Goal: Information Seeking & Learning: Learn about a topic

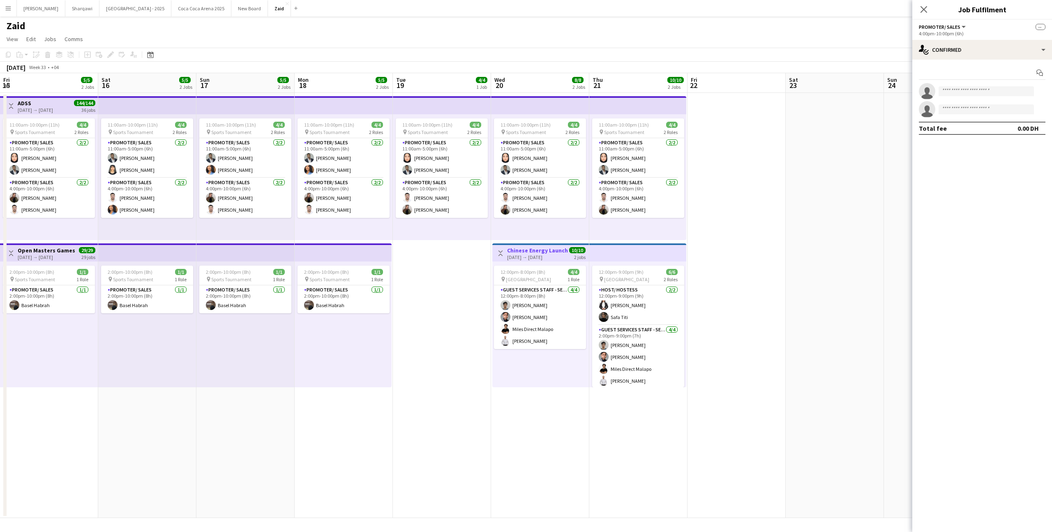
click at [307, 23] on div "Zaid" at bounding box center [526, 24] width 1052 height 16
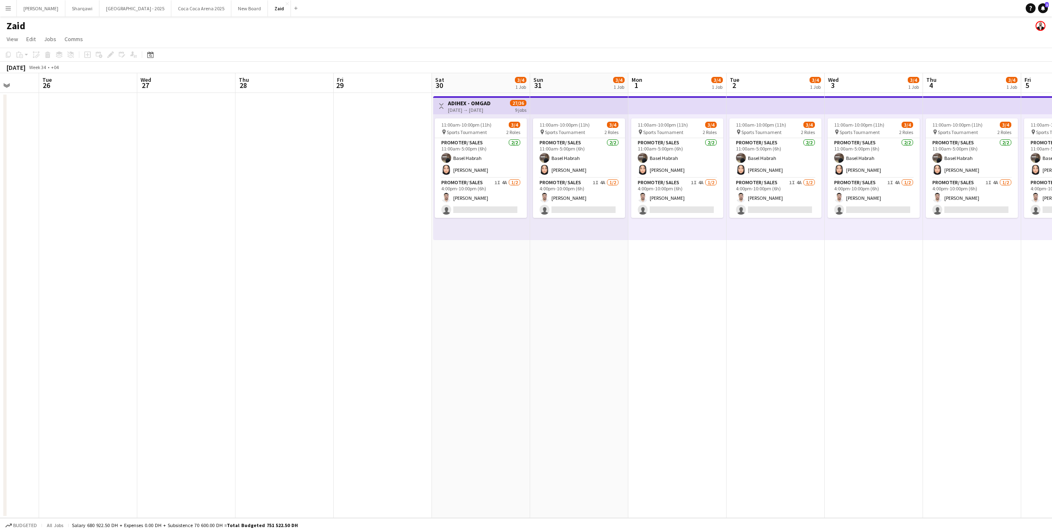
scroll to position [0, 262]
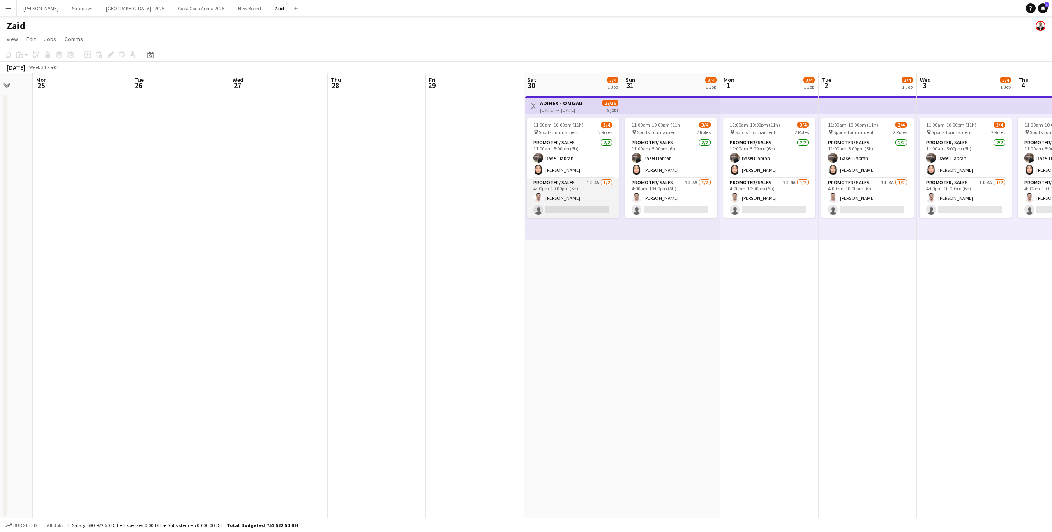
click at [552, 212] on app-card-role "Promoter/ Sales 1I 4A [DATE] 4:00pm-10:00pm (6h) [PERSON_NAME] single-neutral-a…" at bounding box center [573, 198] width 92 height 40
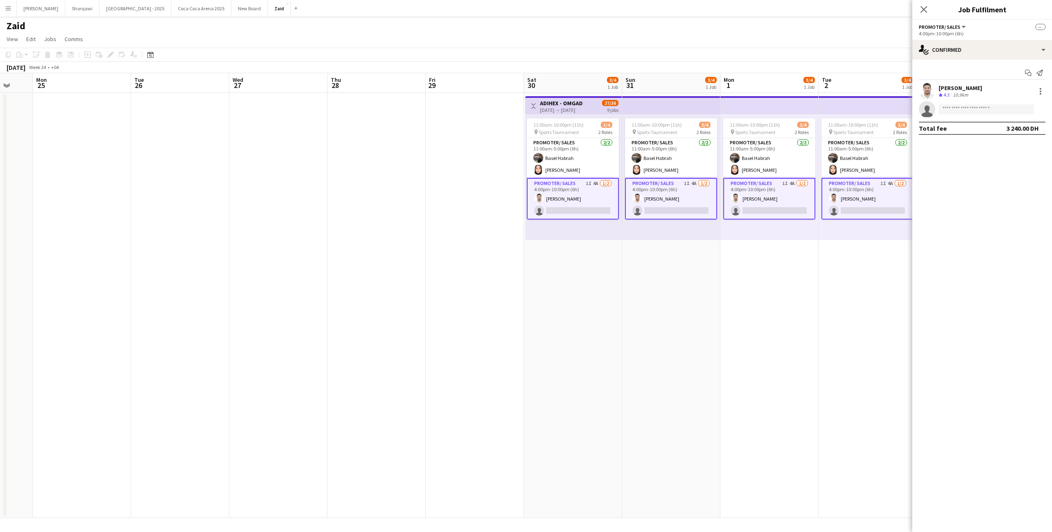
click at [574, 234] on div "11:00am-10:00pm (11h) 3/4 pin Sports Tournament 2 Roles Promoter/ Sales [DATE] …" at bounding box center [573, 177] width 97 height 126
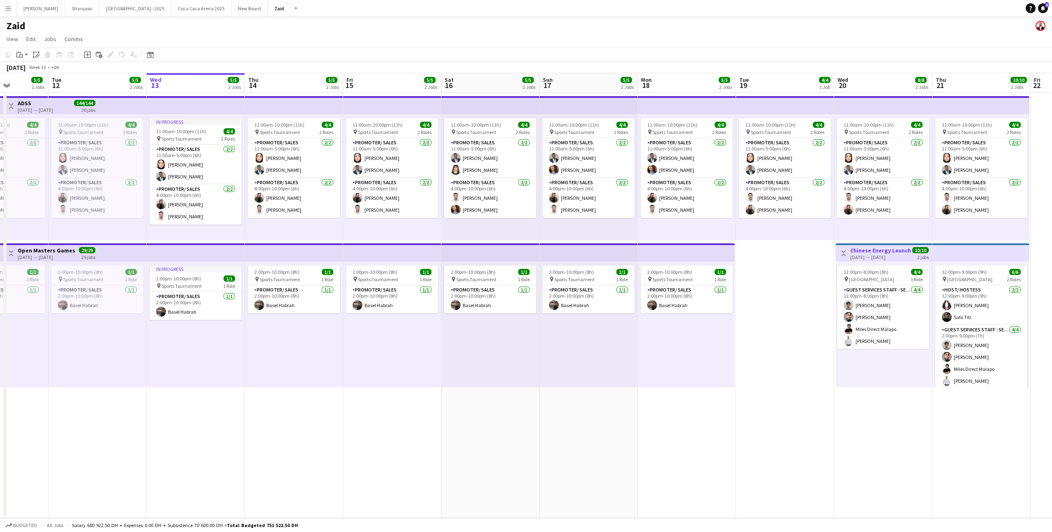
scroll to position [0, 226]
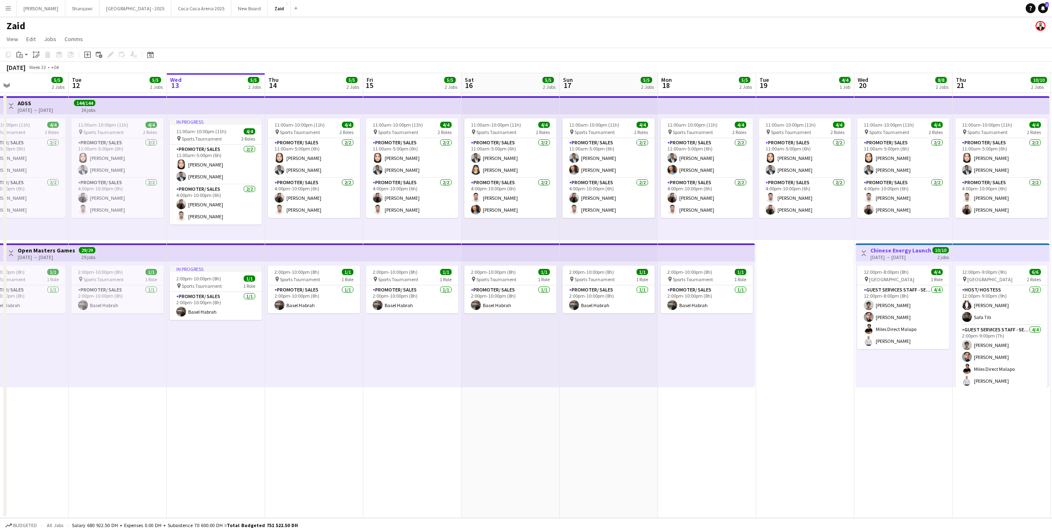
click at [15, 12] on button "Menu" at bounding box center [8, 8] width 16 height 16
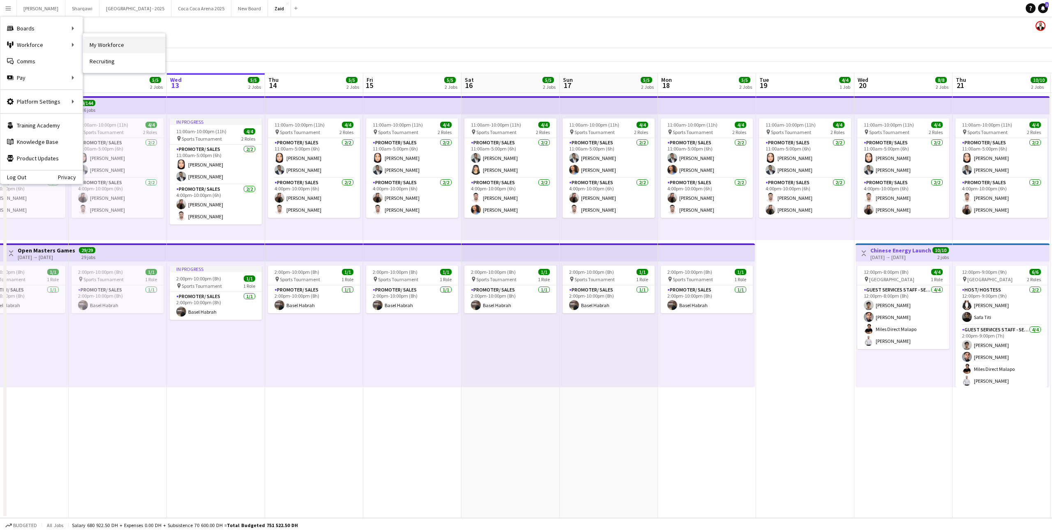
click at [95, 43] on link "My Workforce" at bounding box center [124, 45] width 82 height 16
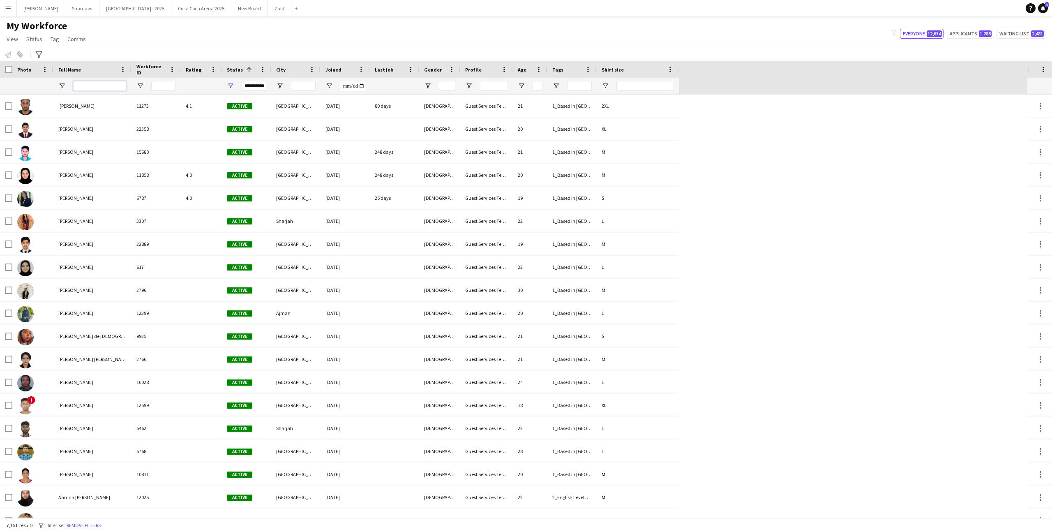
click at [105, 83] on input "Full Name Filter Input" at bounding box center [99, 86] width 53 height 10
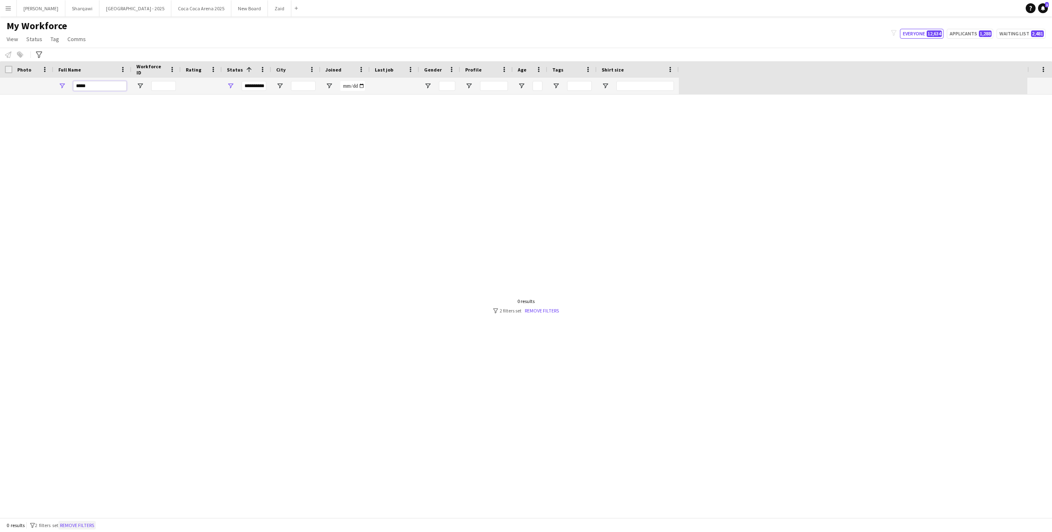
type input "*****"
click at [80, 527] on button "Remove filters" at bounding box center [76, 525] width 37 height 9
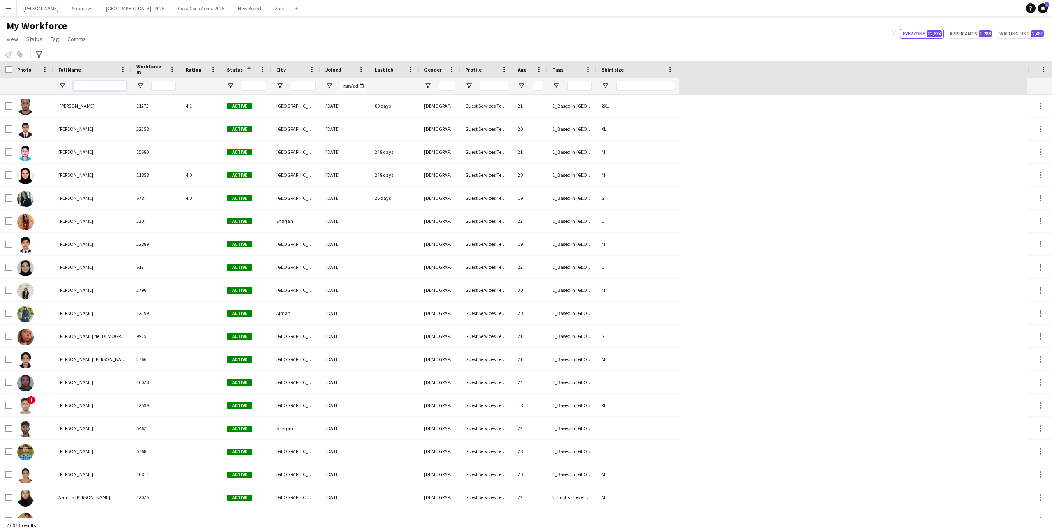
click at [99, 86] on input "Full Name Filter Input" at bounding box center [99, 86] width 53 height 10
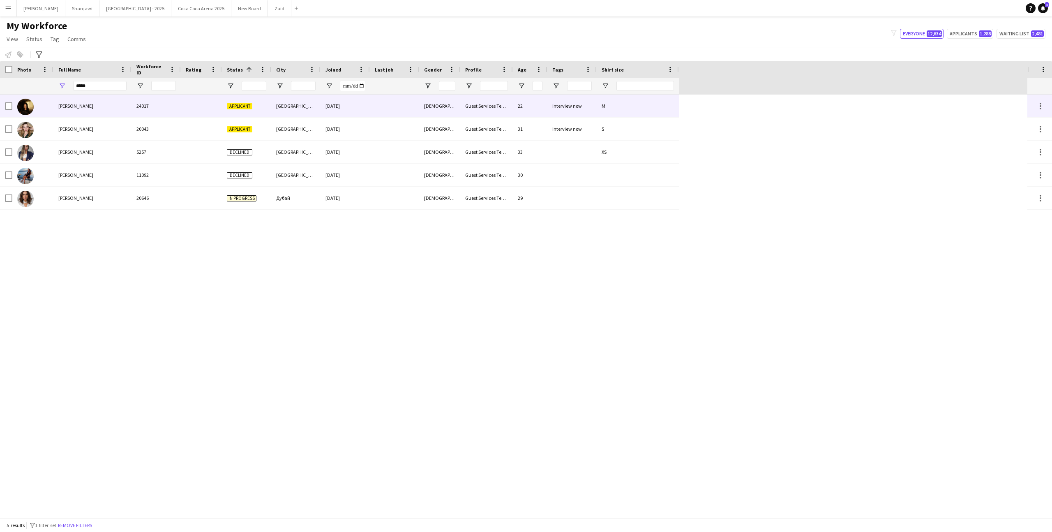
click at [139, 113] on div "24017" at bounding box center [155, 106] width 49 height 23
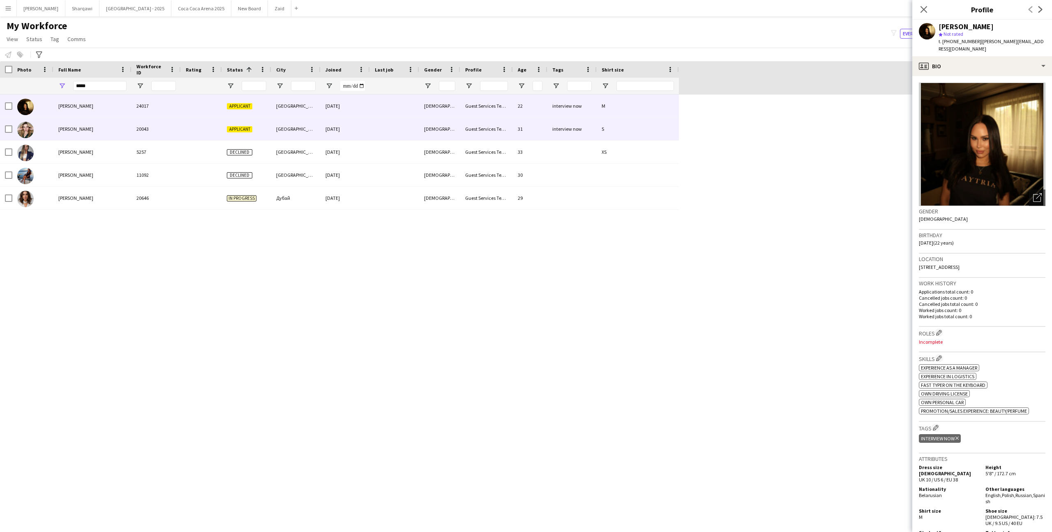
click at [168, 128] on div "20043" at bounding box center [155, 129] width 49 height 23
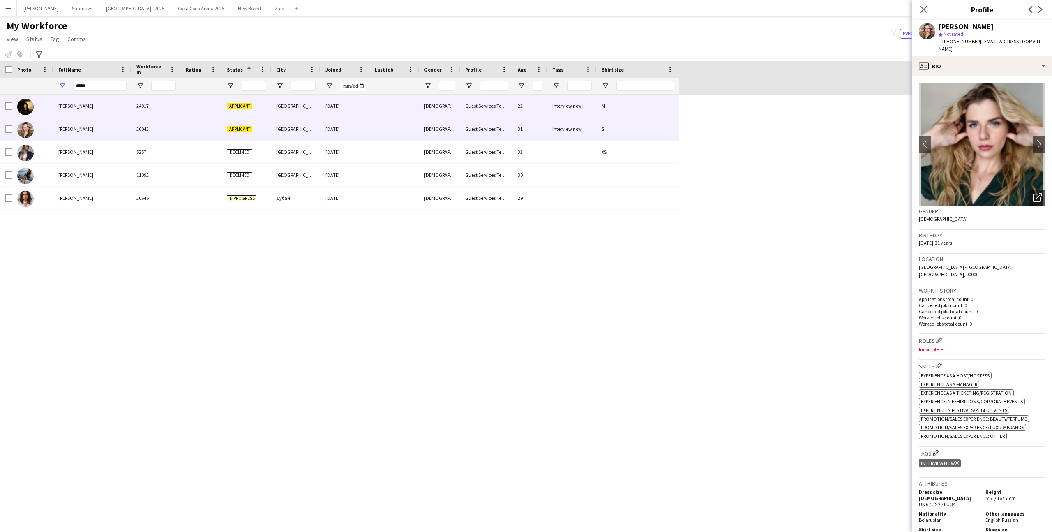
click at [170, 112] on div "24017" at bounding box center [155, 106] width 49 height 23
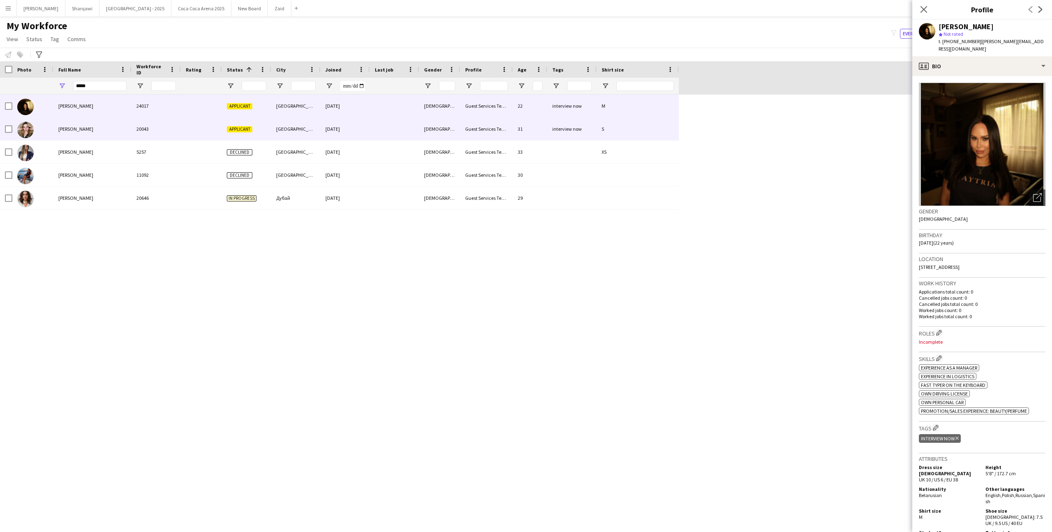
click at [164, 128] on div "20043" at bounding box center [155, 129] width 49 height 23
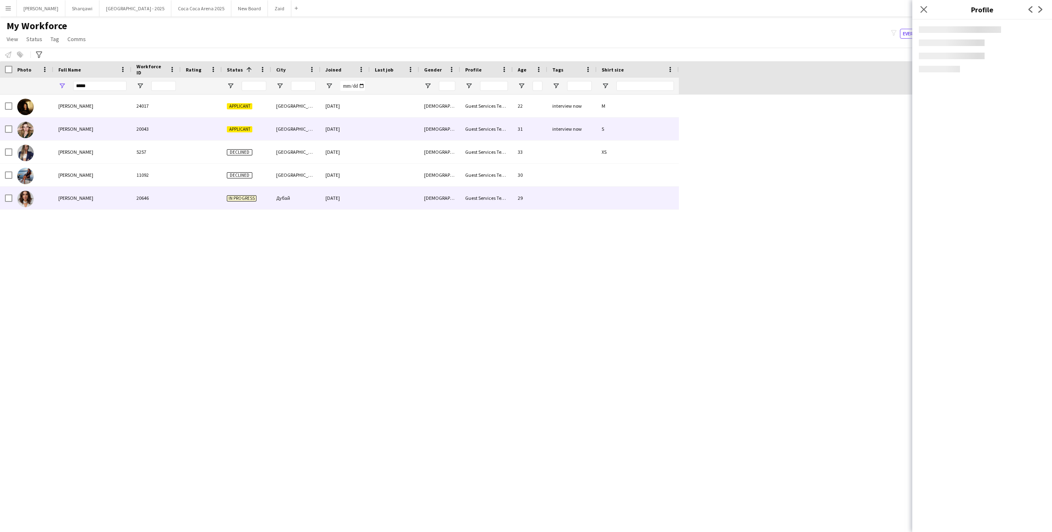
click at [167, 202] on div "20646" at bounding box center [155, 198] width 49 height 23
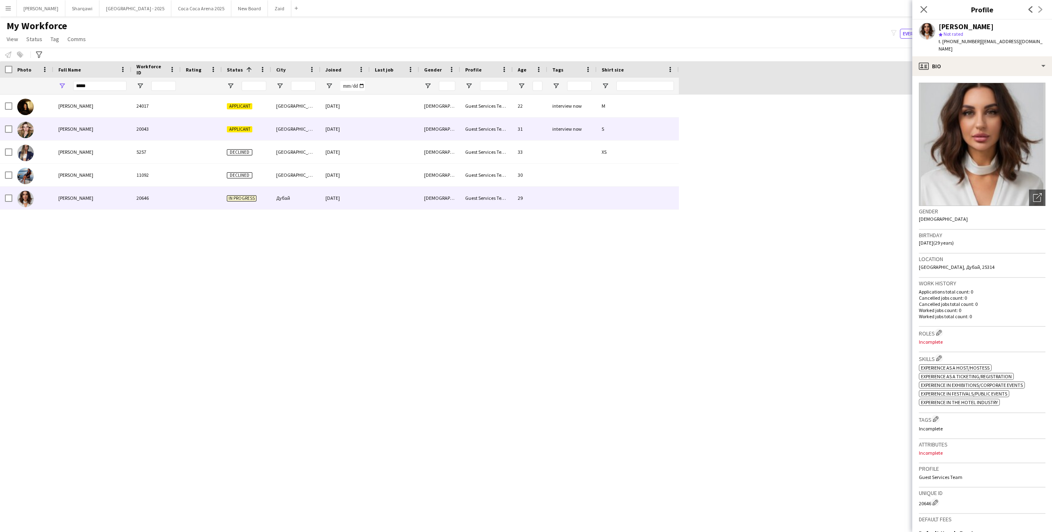
click at [196, 123] on div at bounding box center [201, 129] width 41 height 23
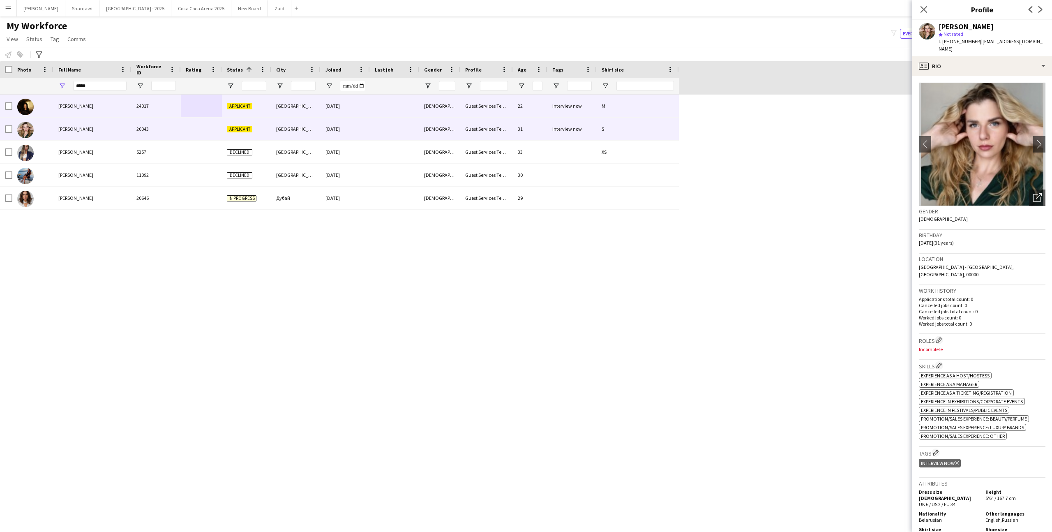
click at [196, 98] on div at bounding box center [201, 106] width 41 height 23
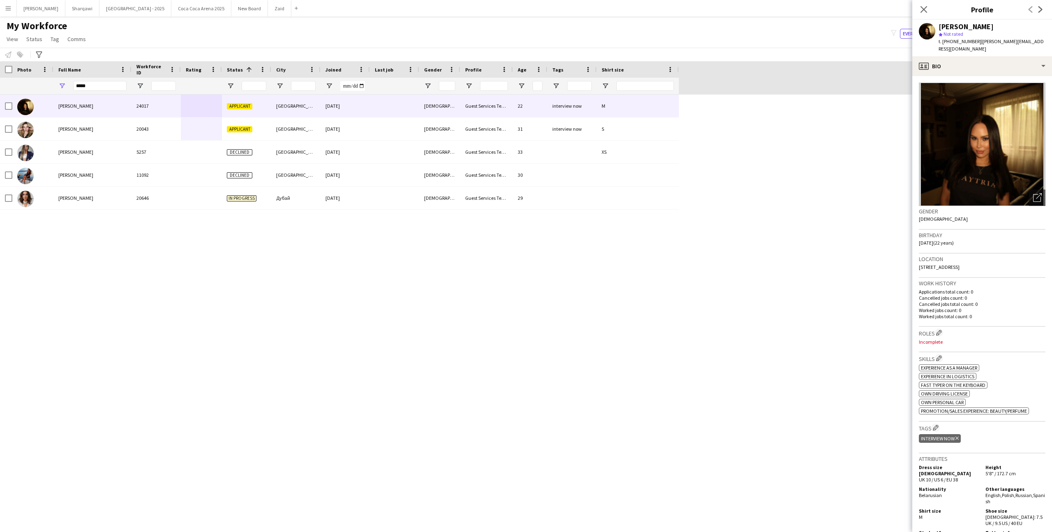
click at [978, 83] on img at bounding box center [982, 144] width 127 height 123
click at [978, 67] on div "profile Bio" at bounding box center [982, 66] width 140 height 20
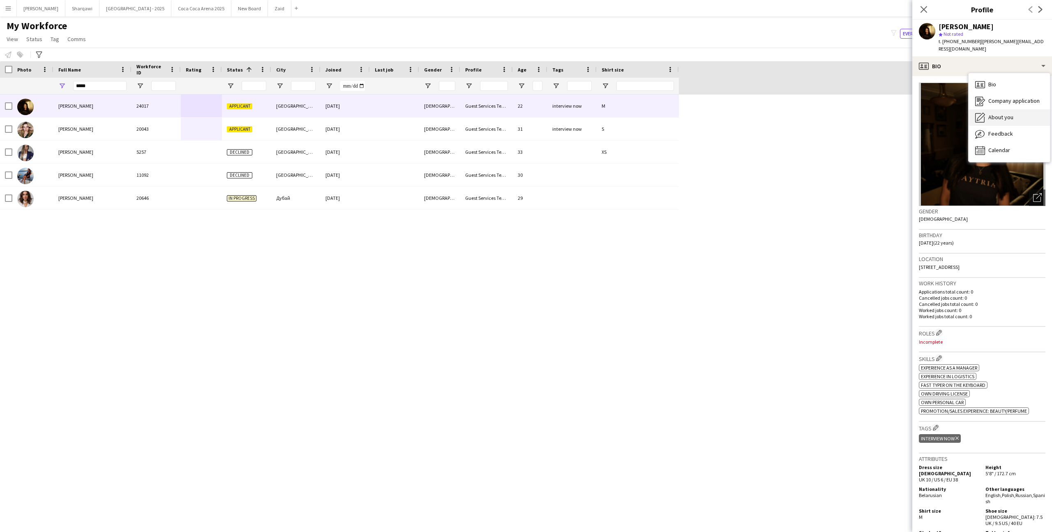
click at [1004, 113] on span "About you" at bounding box center [1000, 116] width 25 height 7
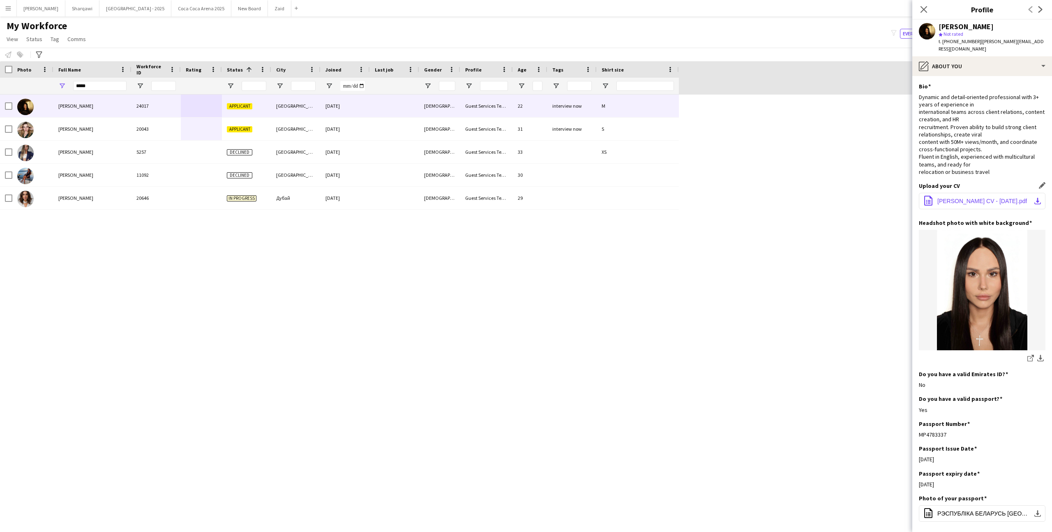
click at [973, 198] on span "[PERSON_NAME] CV - [DATE].pdf" at bounding box center [982, 201] width 90 height 7
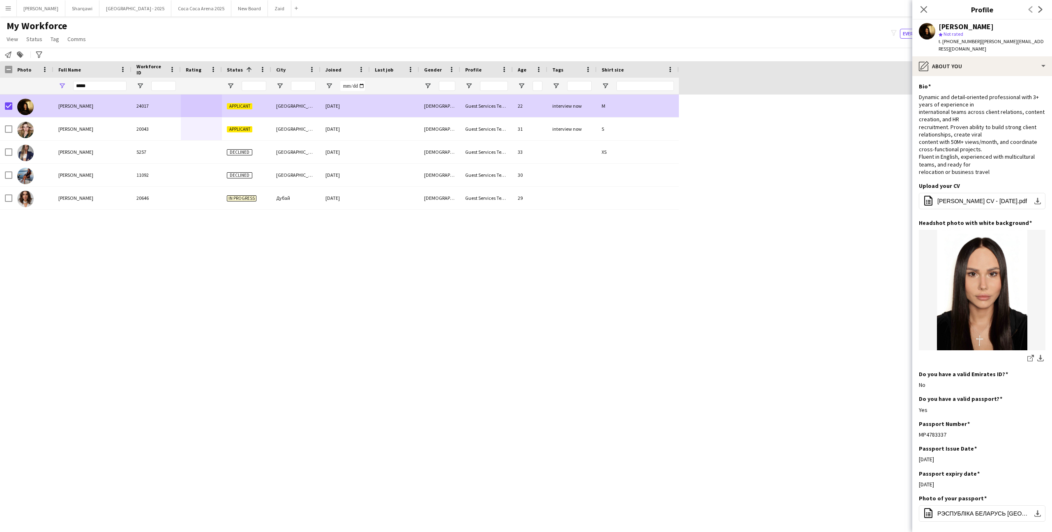
click at [83, 131] on span "[PERSON_NAME]" at bounding box center [75, 129] width 35 height 6
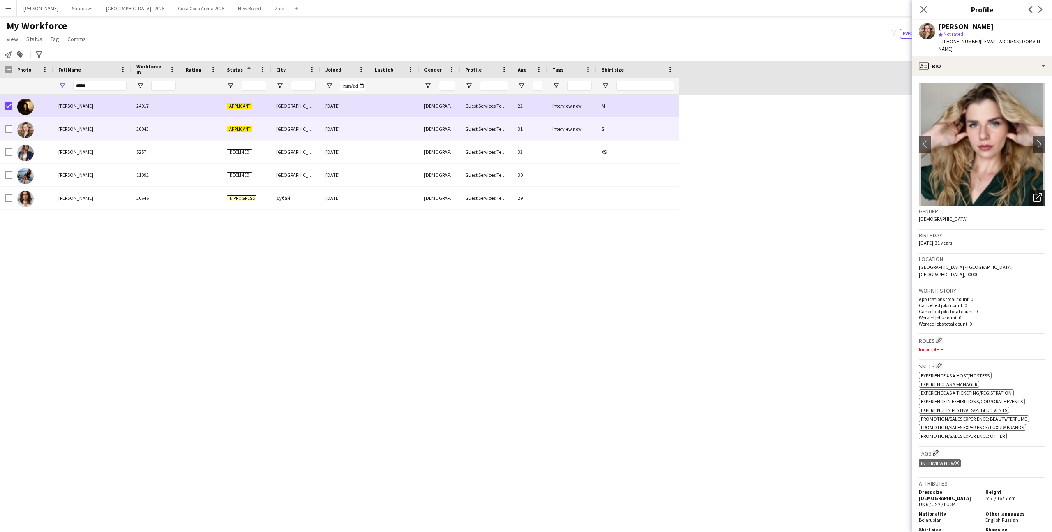
click at [1031, 189] on div "Open photos pop-in" at bounding box center [1037, 197] width 16 height 16
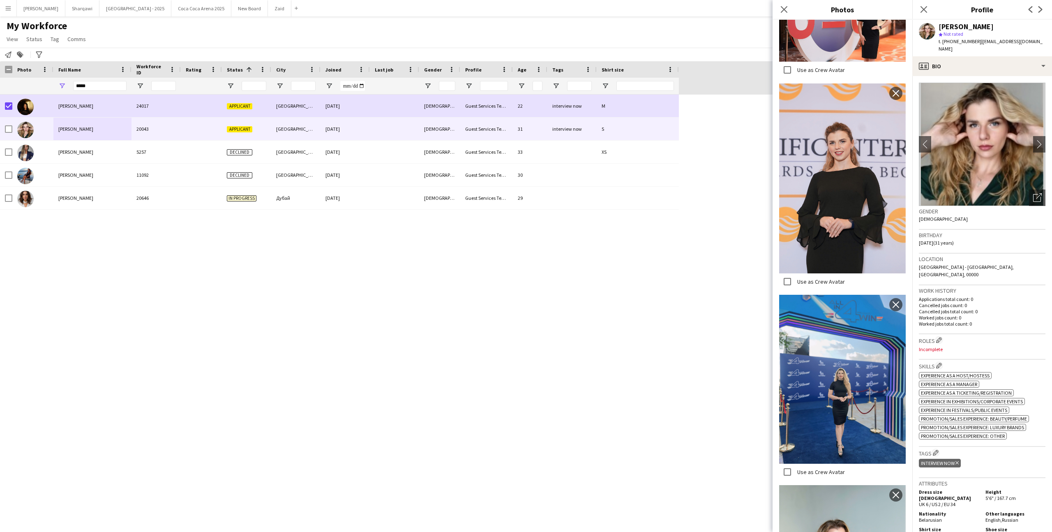
scroll to position [1524, 0]
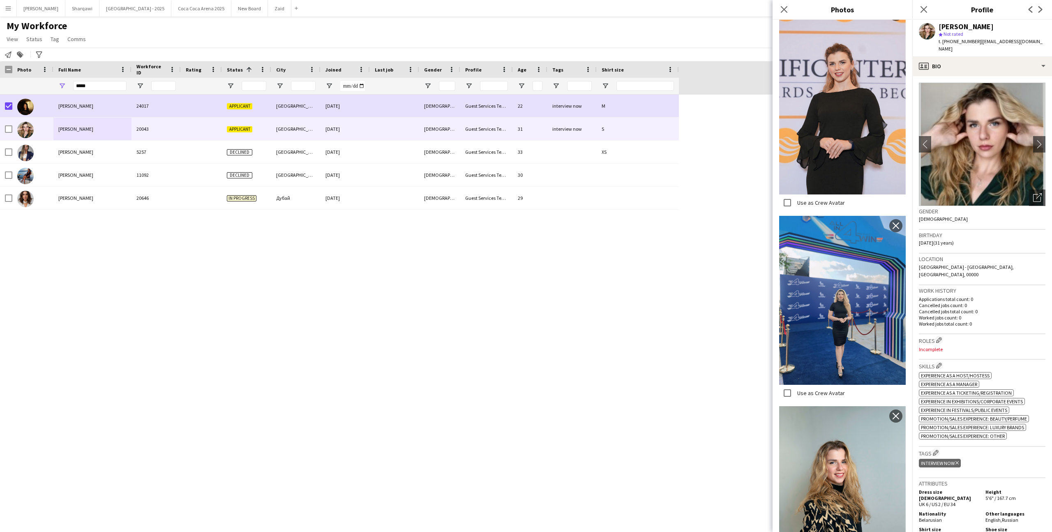
click at [640, 352] on div "[PERSON_NAME] 24017 Applicant [GEOGRAPHIC_DATA] [DATE] [DEMOGRAPHIC_DATA] Guest…" at bounding box center [513, 306] width 1027 height 423
click at [99, 86] on input "*****" at bounding box center [99, 86] width 53 height 10
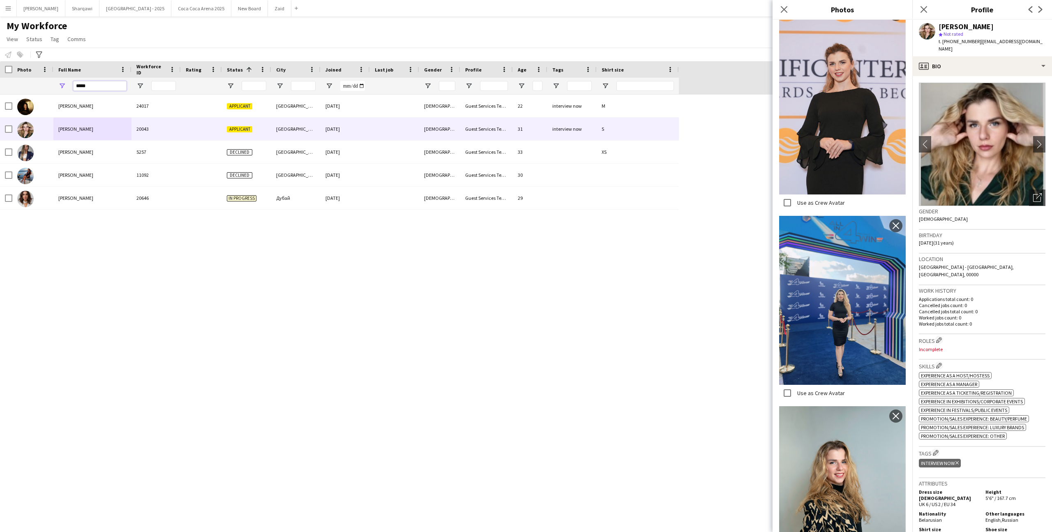
click at [111, 88] on input "*****" at bounding box center [99, 86] width 53 height 10
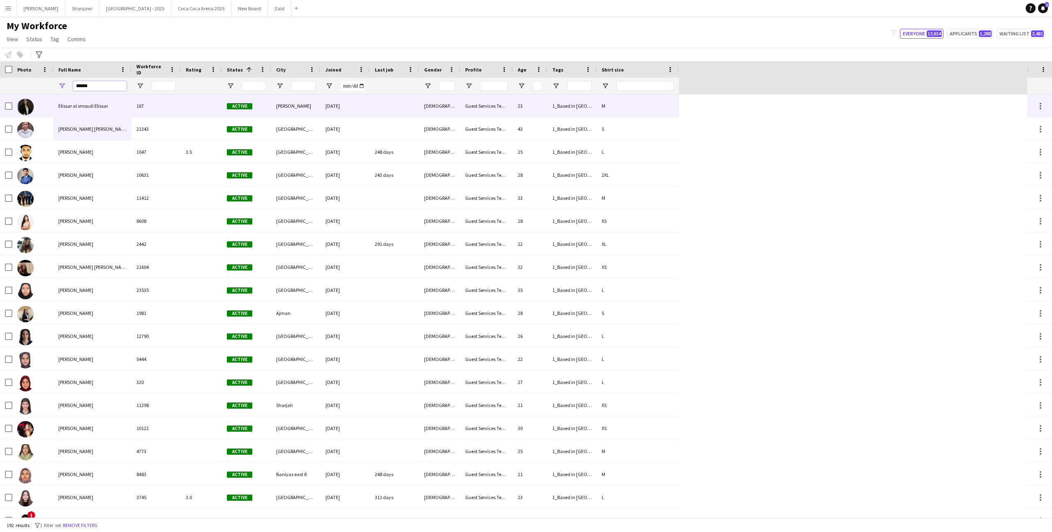
type input "*******"
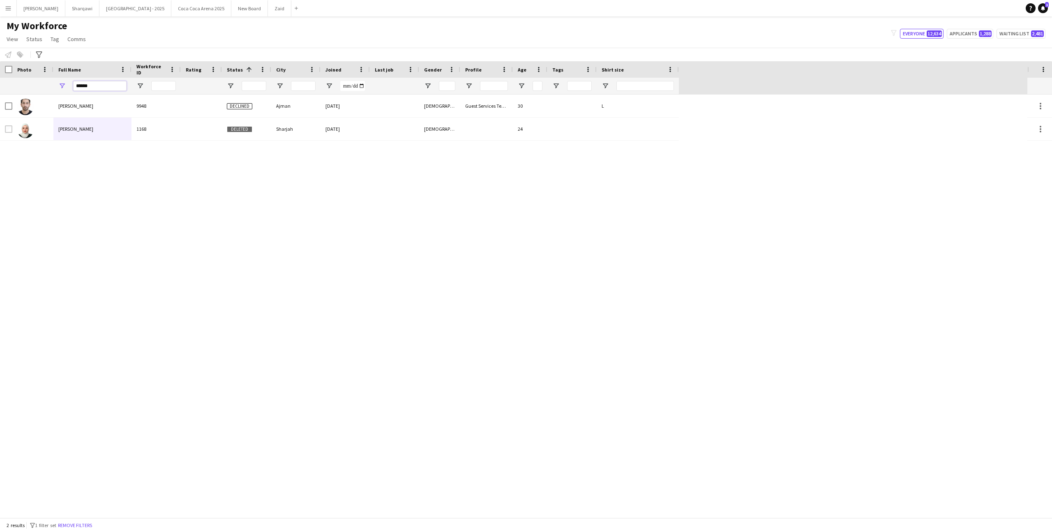
type input "******"
